Goal: Task Accomplishment & Management: Manage account settings

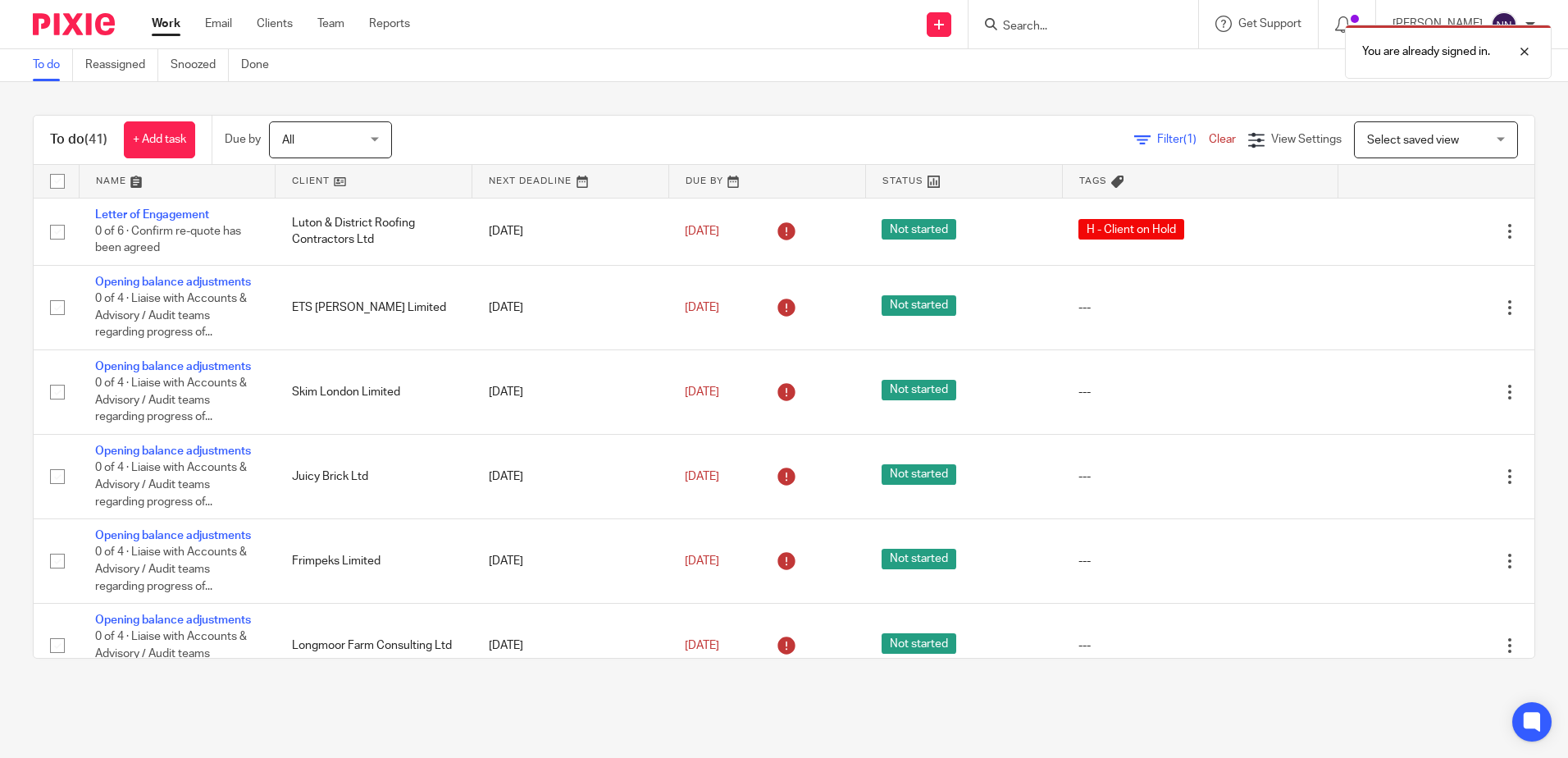
drag, startPoint x: 0, startPoint y: 0, endPoint x: 294, endPoint y: 179, distance: 344.2
click at [294, 179] on link at bounding box center [374, 181] width 196 height 33
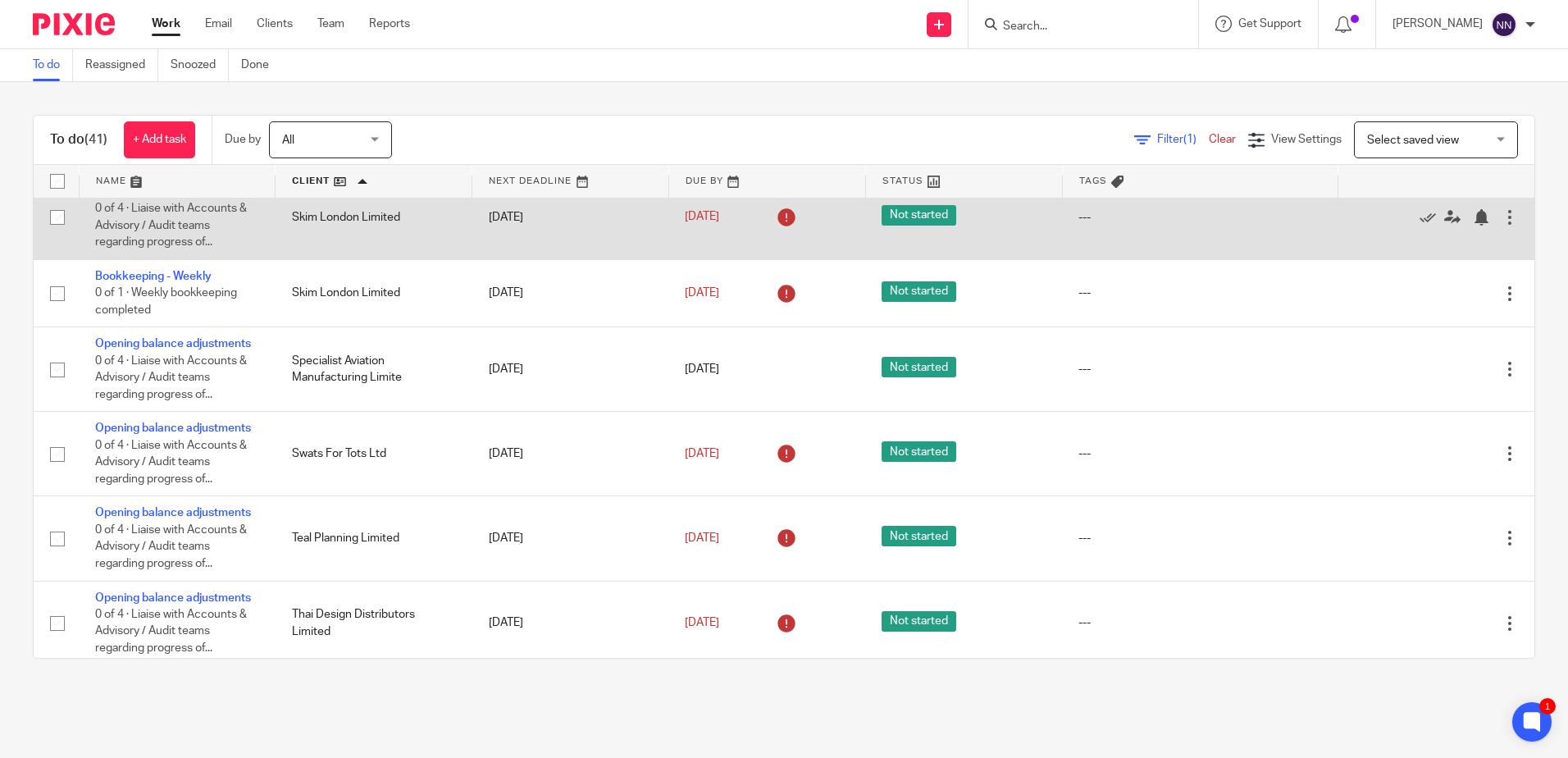
scroll to position [2733, 0]
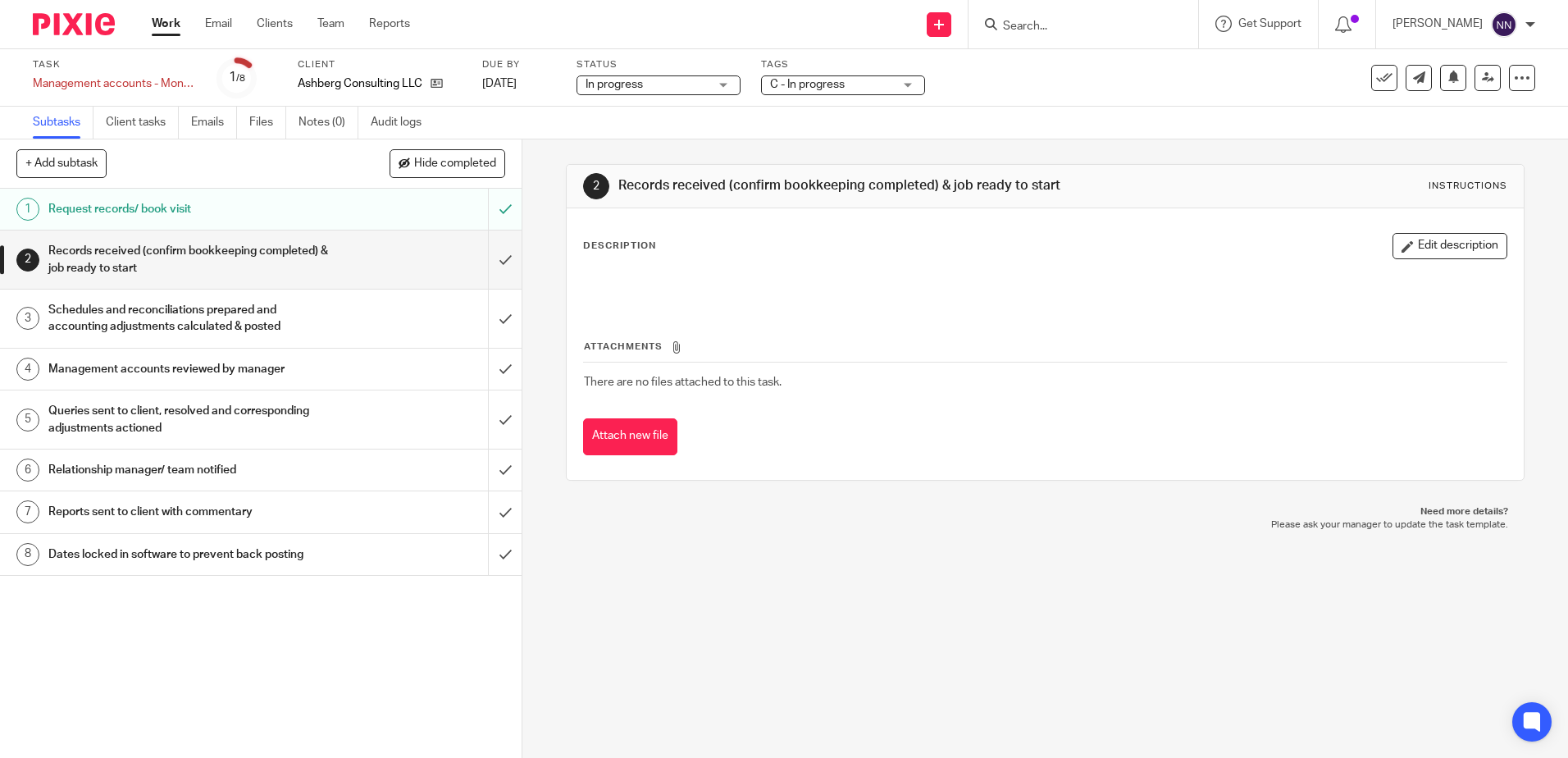
drag, startPoint x: 901, startPoint y: 84, endPoint x: 852, endPoint y: 130, distance: 67.2
click at [901, 84] on div "C - In progress" at bounding box center [843, 85] width 164 height 20
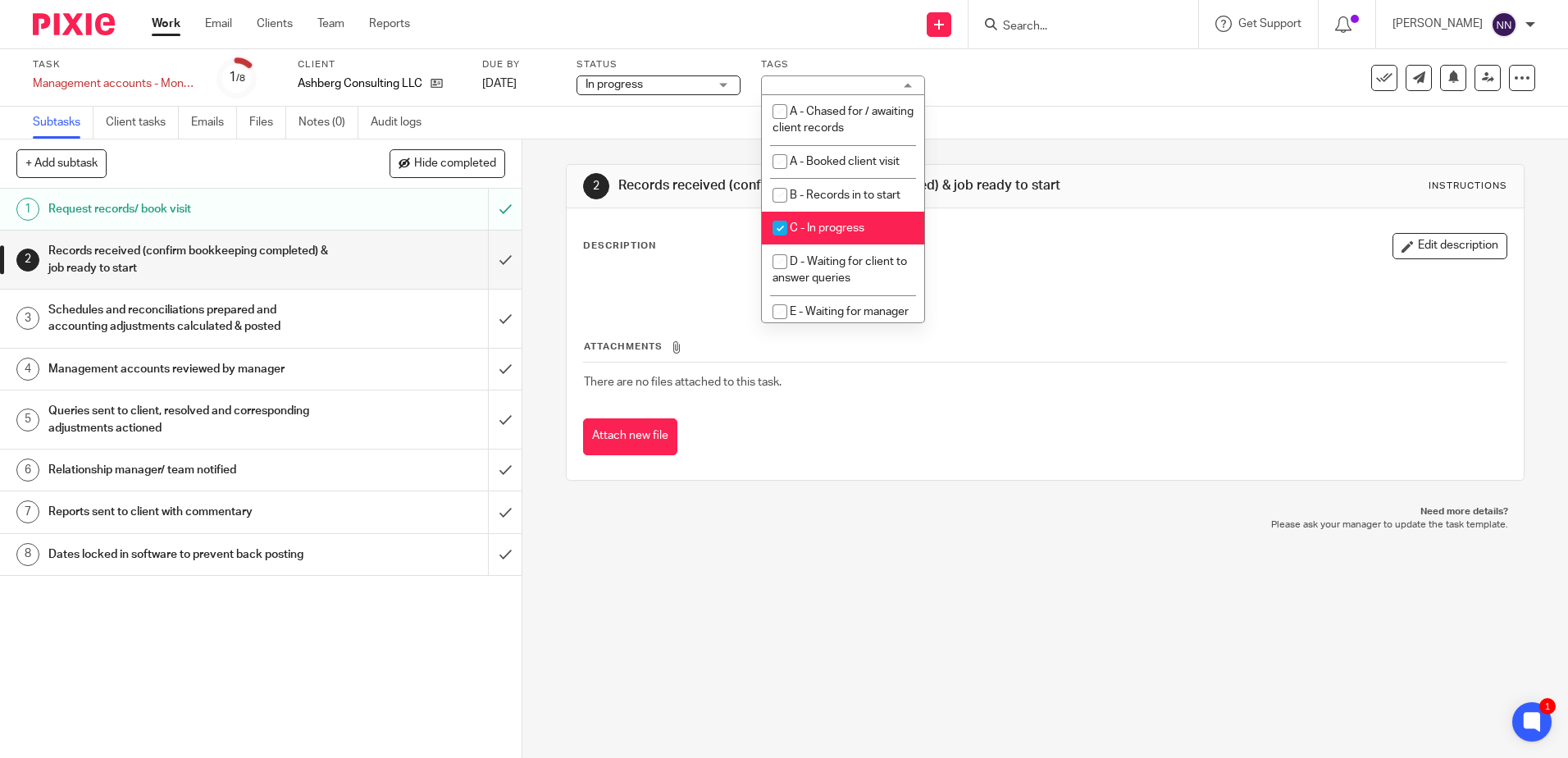
click at [784, 227] on input "checkbox" at bounding box center [779, 227] width 31 height 31
checkbox input "false"
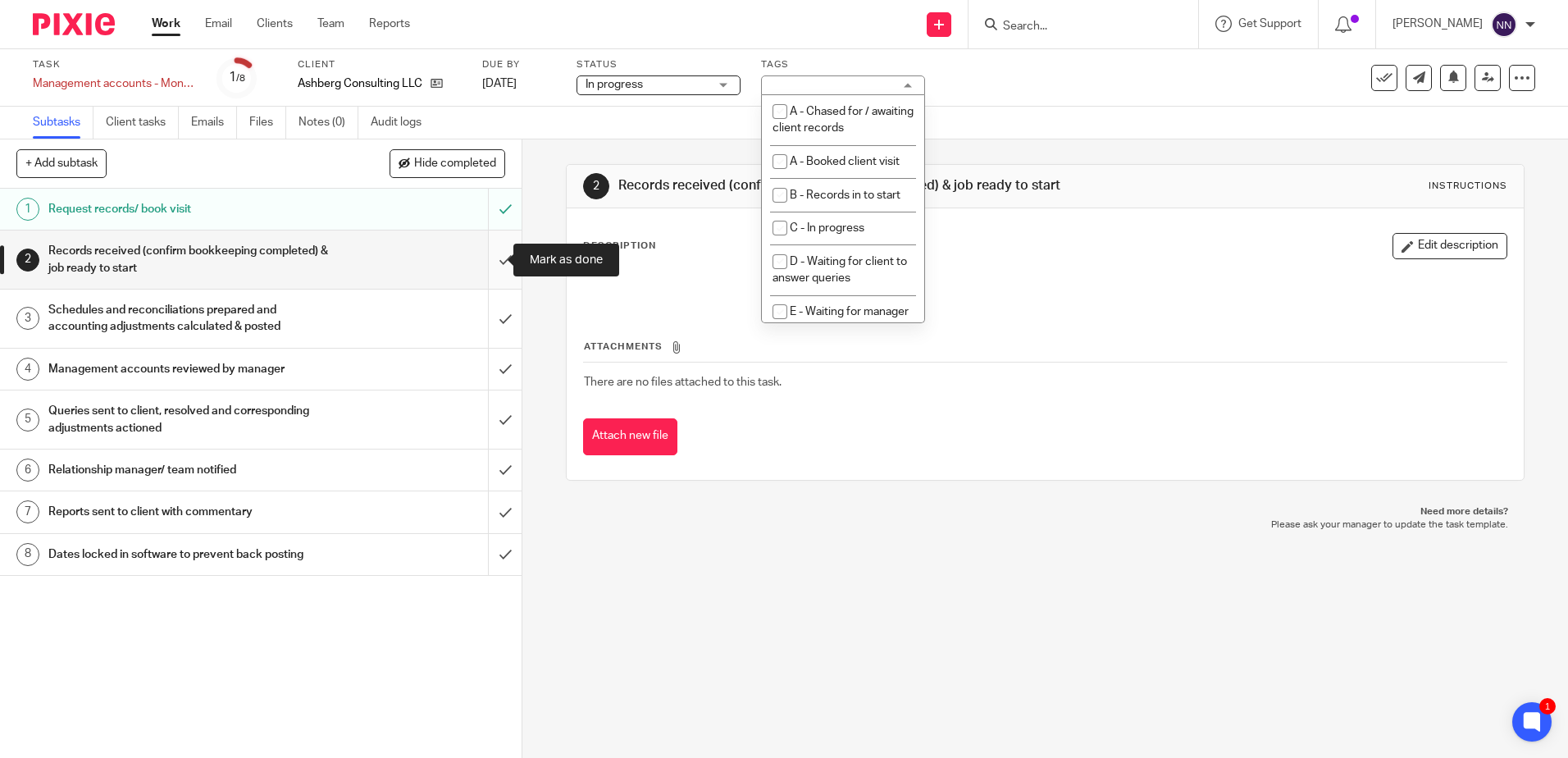
click at [483, 270] on input "submit" at bounding box center [260, 259] width 521 height 58
